Goal: Information Seeking & Learning: Find specific fact

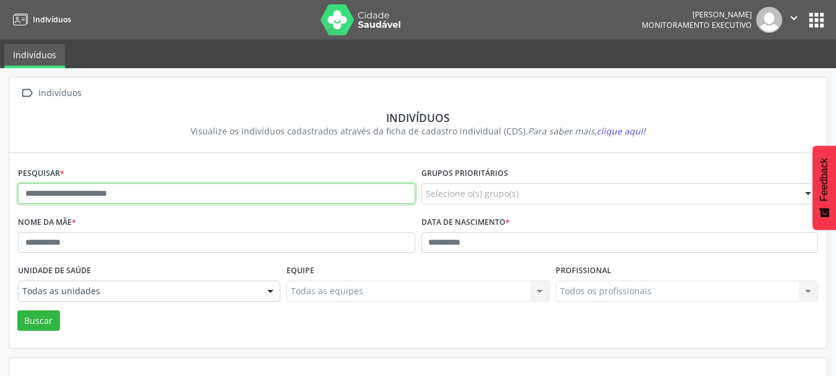
click at [167, 193] on input "text" at bounding box center [216, 193] width 397 height 21
type input "**********"
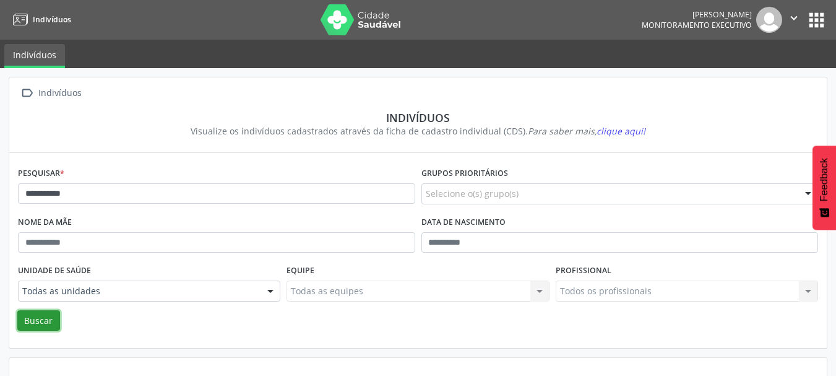
click at [53, 314] on button "Buscar" at bounding box center [38, 320] width 43 height 21
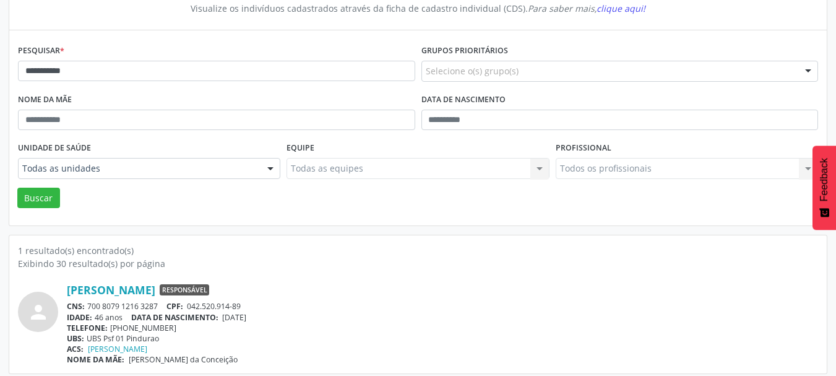
scroll to position [129, 0]
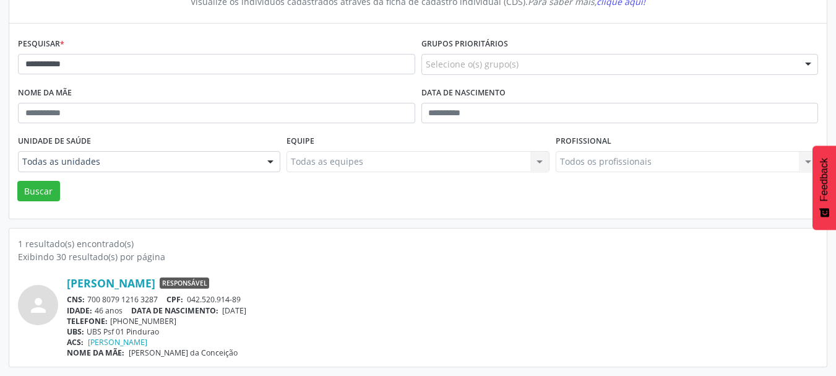
drag, startPoint x: 161, startPoint y: 298, endPoint x: 154, endPoint y: 298, distance: 7.5
click at [154, 298] on div "CNS: 700 8079 1216 3287 CPF: 042.520.914-89" at bounding box center [443, 299] width 752 height 11
click at [163, 300] on div "CNS: 700 8079 1216 3287 CPF: 042.520.914-89" at bounding box center [443, 299] width 752 height 11
drag, startPoint x: 160, startPoint y: 298, endPoint x: 86, endPoint y: 293, distance: 73.8
click at [87, 297] on div "CNS: 700 8079 1216 3287 CPF: 042.520.914-89" at bounding box center [443, 299] width 752 height 11
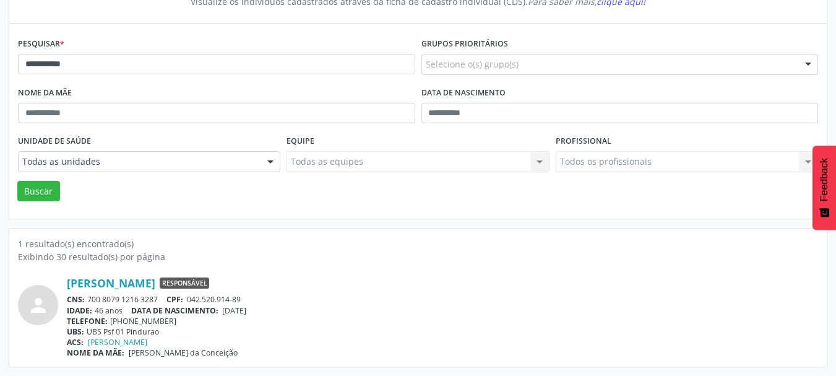
copy div "700 8079 1216 3287"
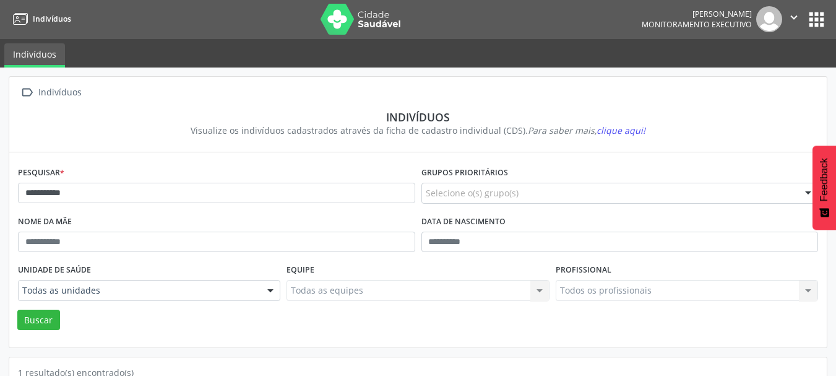
scroll to position [0, 0]
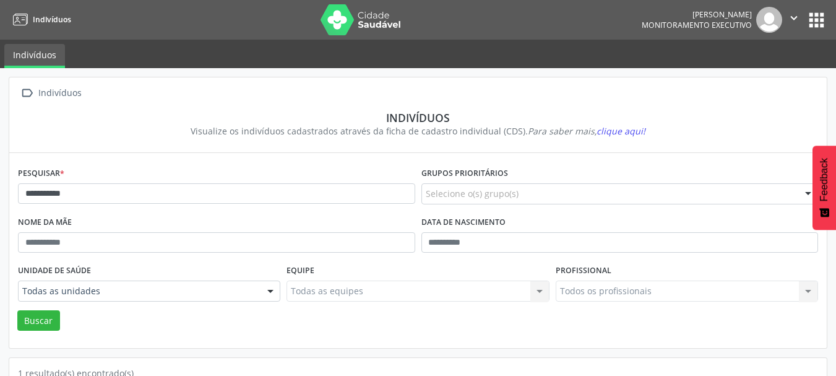
click at [329, 18] on img at bounding box center [361, 19] width 80 height 31
